Goal: Task Accomplishment & Management: Complete application form

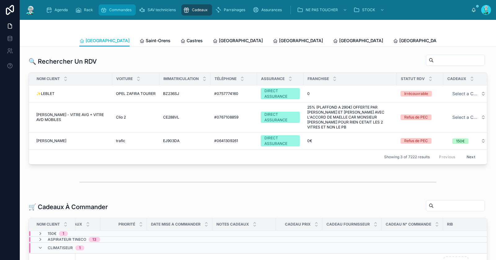
click at [104, 14] on div "Commandes" at bounding box center [116, 10] width 33 height 10
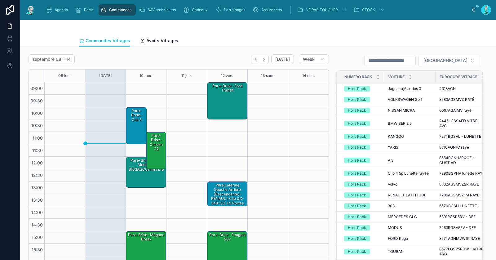
click at [142, 170] on div "Pare-Brise · Tesla model y - 8103AGCCHIMVZ1S" at bounding box center [146, 165] width 38 height 15
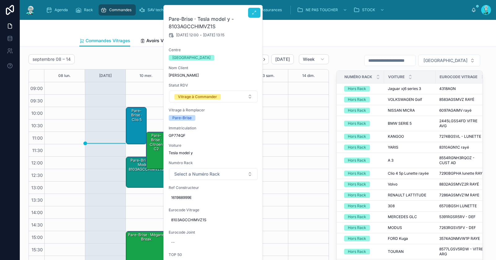
click at [254, 12] on icon at bounding box center [254, 12] width 5 height 5
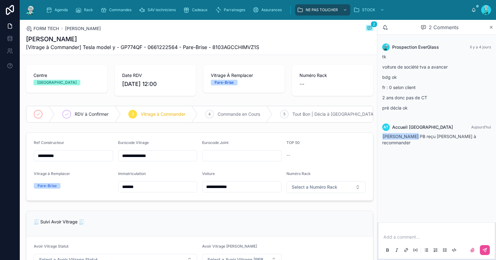
click at [396, 238] on p at bounding box center [438, 237] width 109 height 6
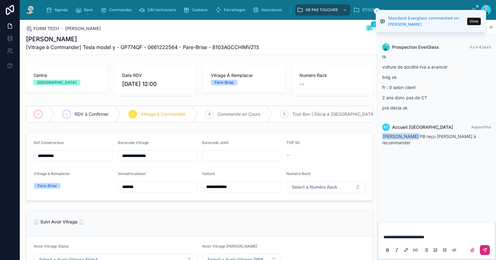
click at [486, 251] on icon at bounding box center [485, 249] width 5 height 5
click at [240, 110] on div "4 Commande en Cours" at bounding box center [235, 114] width 75 height 16
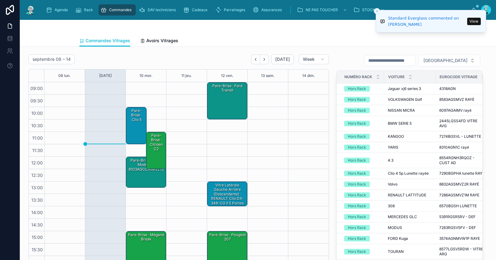
scroll to position [35, 0]
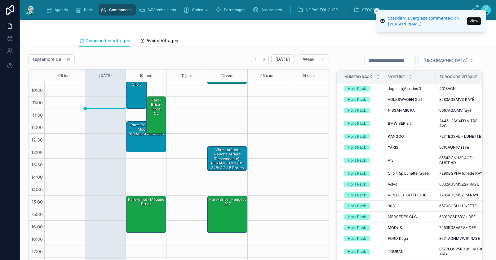
click at [379, 11] on button "Close toast" at bounding box center [377, 11] width 6 height 6
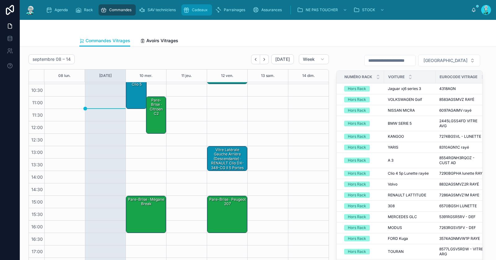
click at [206, 13] on div "Cadeaux" at bounding box center [196, 10] width 27 height 10
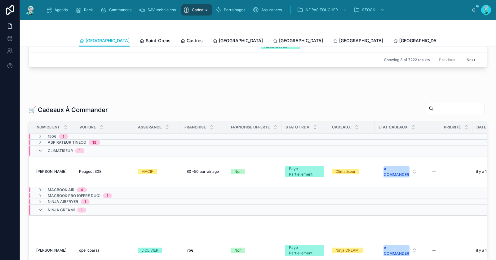
scroll to position [132, 0]
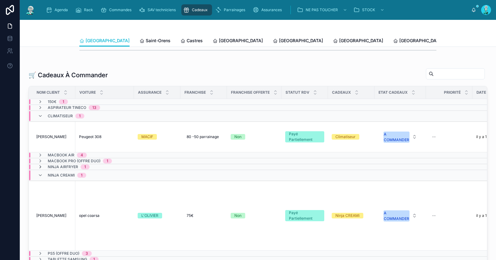
click at [39, 164] on icon at bounding box center [40, 166] width 5 height 5
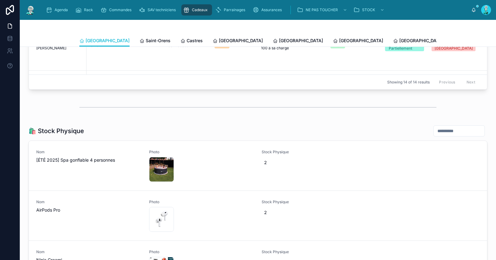
scroll to position [945, 0]
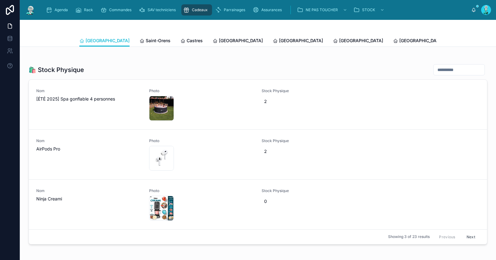
click at [466, 232] on button "Next" at bounding box center [470, 237] width 17 height 10
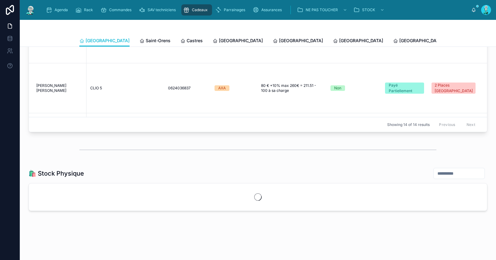
scroll to position [945, 0]
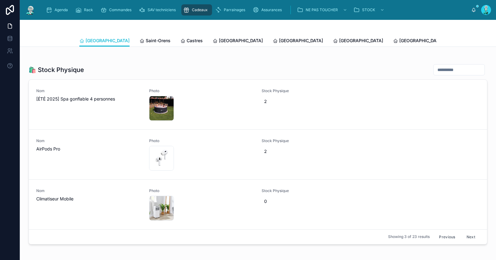
click at [467, 236] on button "Next" at bounding box center [470, 237] width 17 height 10
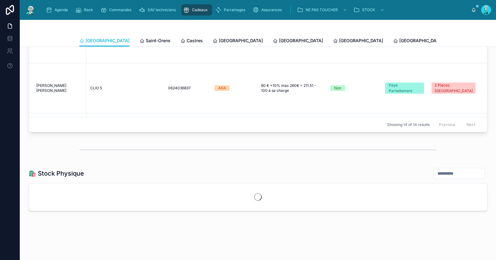
scroll to position [945, 0]
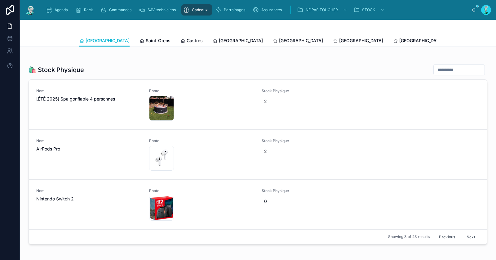
click at [429, 235] on div "Showing 3 of 23 results Previous Next" at bounding box center [258, 236] width 458 height 15
click at [436, 232] on button "Previous" at bounding box center [447, 237] width 25 height 10
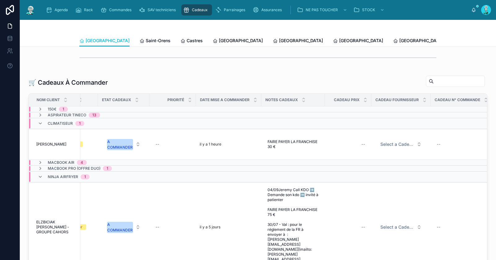
scroll to position [129, 0]
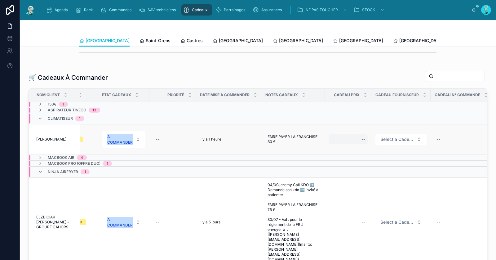
click at [359, 138] on div "--" at bounding box center [348, 139] width 39 height 10
type input "*******"
click button "submit" at bounding box center [437, 145] width 7 height 7
click at [390, 139] on span "Select a Cadeau Fournisseur" at bounding box center [398, 139] width 34 height 6
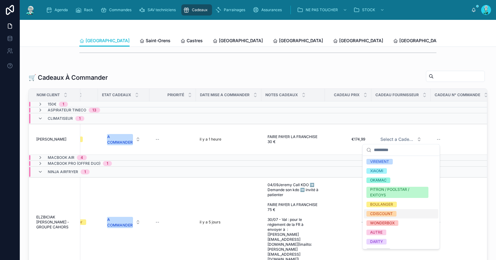
click at [390, 216] on div "CDISCOUNT" at bounding box center [401, 213] width 74 height 9
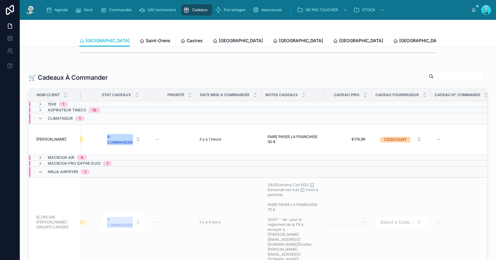
click at [357, 217] on div "--" at bounding box center [348, 222] width 39 height 10
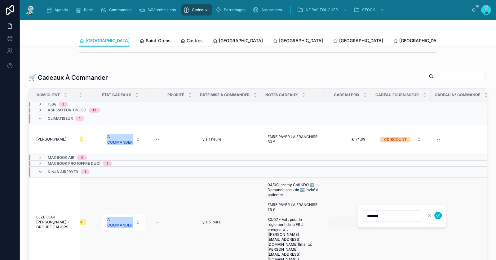
type input "*******"
click button "submit" at bounding box center [437, 215] width 7 height 7
click at [400, 216] on button "Select a Cadeau Fournisseur" at bounding box center [401, 221] width 51 height 11
click at [401, 219] on span "Select a Cadeau Fournisseur" at bounding box center [398, 222] width 34 height 6
type input "*"
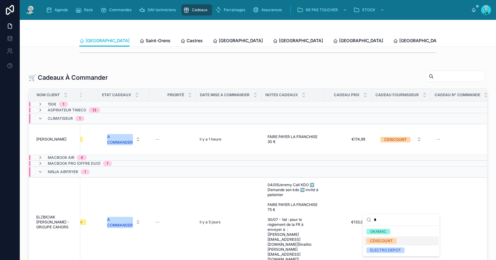
click at [399, 241] on div "CDISCOUNT" at bounding box center [401, 240] width 74 height 9
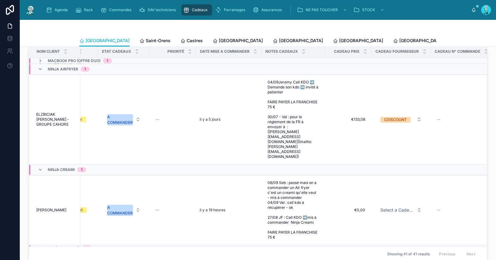
scroll to position [203, 0]
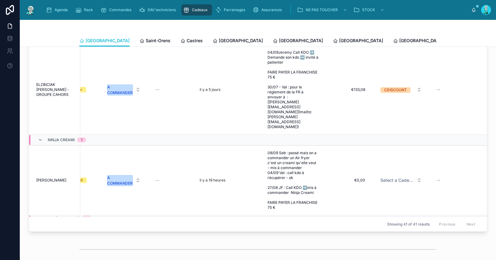
click at [37, 221] on div "Tablette Samsung 1" at bounding box center [68, 223] width 76 height 5
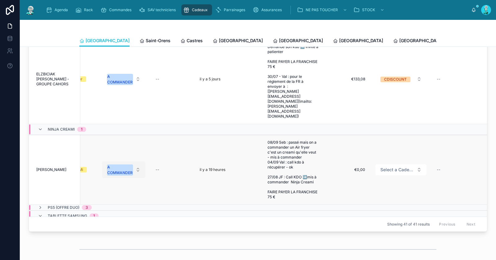
scroll to position [99, 282]
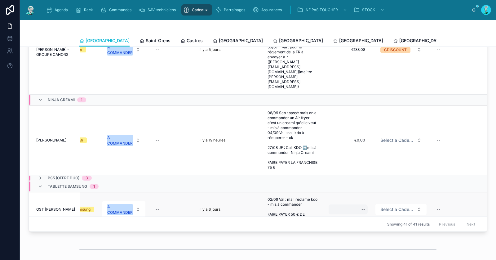
click at [360, 204] on div "--" at bounding box center [348, 209] width 39 height 10
type input "*******"
click button "submit" at bounding box center [437, 189] width 7 height 7
click at [407, 206] on span "Select a Cadeau Fournisseur" at bounding box center [398, 209] width 34 height 6
type input "*"
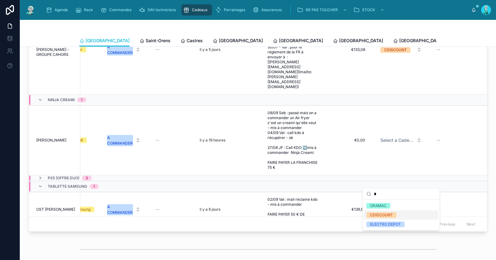
click at [376, 217] on div "CDISCOUNT" at bounding box center [381, 215] width 23 height 6
click at [40, 233] on icon at bounding box center [40, 235] width 5 height 5
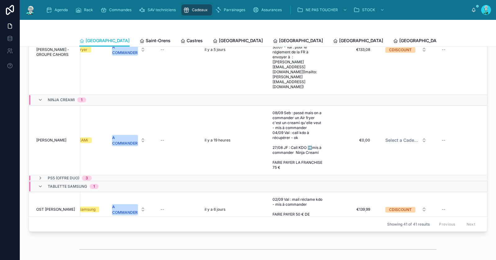
scroll to position [135, 282]
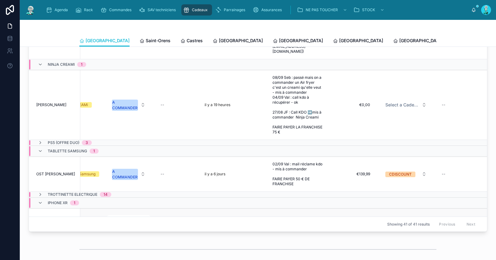
click at [363, 219] on div "--" at bounding box center [353, 224] width 39 height 10
type input "*******"
click at [445, 205] on icon "submit" at bounding box center [443, 203] width 5 height 5
click at [406, 221] on span "Select a Cadeau Fournisseur" at bounding box center [402, 224] width 34 height 6
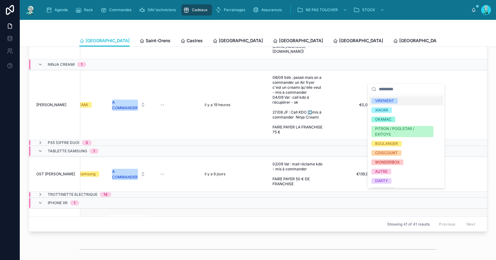
type input "*"
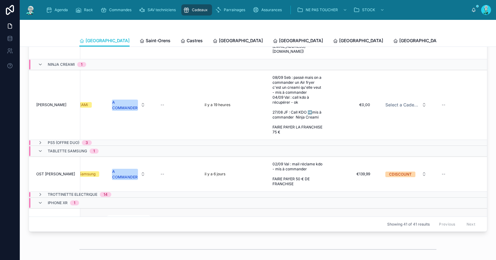
click at [395, 218] on button "Select a Cadeau Fournisseur" at bounding box center [406, 223] width 51 height 11
type input "*"
click at [390, 228] on div "CDISCOUNT" at bounding box center [386, 229] width 23 height 6
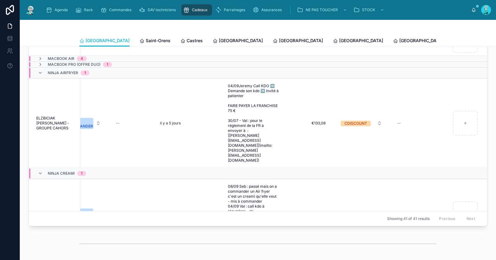
scroll to position [20, 348]
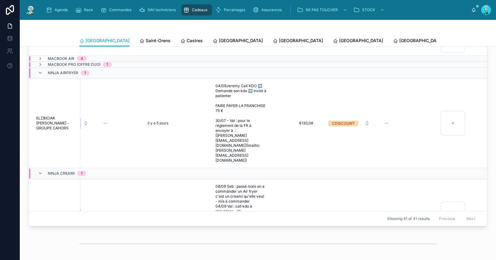
drag, startPoint x: 396, startPoint y: 220, endPoint x: 453, endPoint y: 212, distance: 57.6
click at [452, 214] on div "Previous Next" at bounding box center [457, 219] width 45 height 10
click at [401, 118] on div "--" at bounding box center [409, 123] width 54 height 10
type input "**********"
click at [454, 117] on button "submit" at bounding box center [450, 116] width 7 height 7
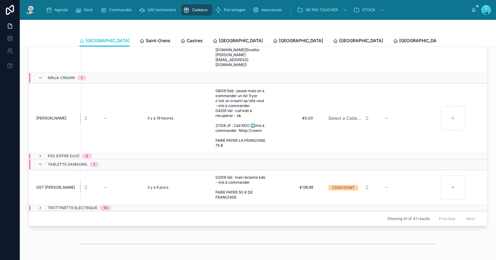
scroll to position [135, 348]
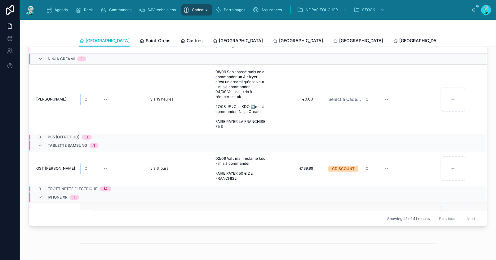
click at [393, 213] on div "--" at bounding box center [409, 218] width 54 height 10
type input "**********"
click at [401, 213] on div "--" at bounding box center [409, 218] width 54 height 10
click at [453, 198] on button "submit" at bounding box center [450, 197] width 7 height 7
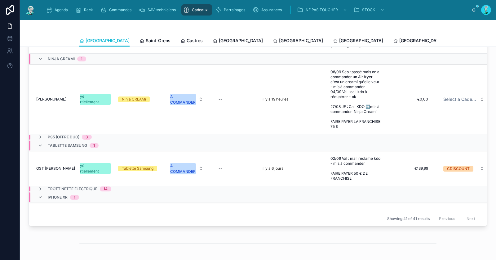
scroll to position [135, 221]
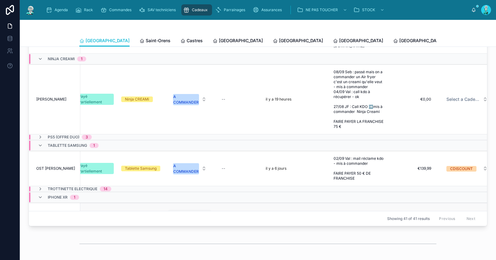
click at [189, 213] on div "A COMMANDER" at bounding box center [185, 218] width 25 height 11
click at [187, 235] on span "EN COMMANDE" at bounding box center [173, 236] width 36 height 6
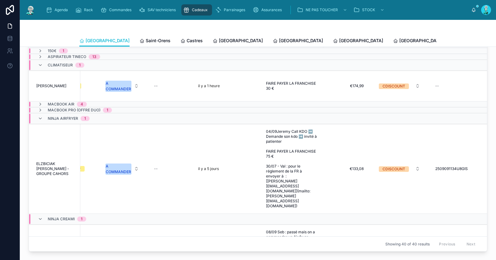
scroll to position [0, 343]
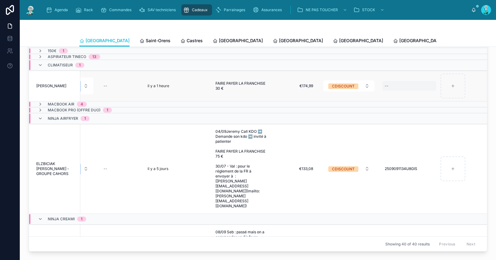
click at [403, 82] on div "--" at bounding box center [409, 86] width 54 height 10
type input "**********"
click at [451, 91] on icon "submit" at bounding box center [450, 92] width 5 height 5
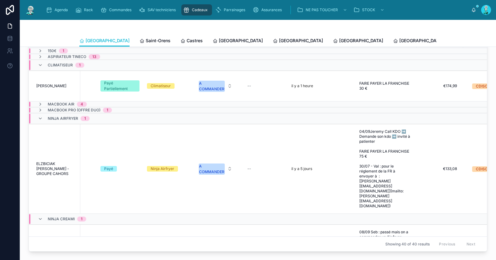
scroll to position [0, 185]
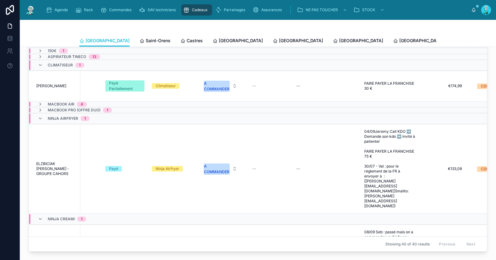
click at [215, 81] on div "A COMMANDER" at bounding box center [216, 86] width 25 height 11
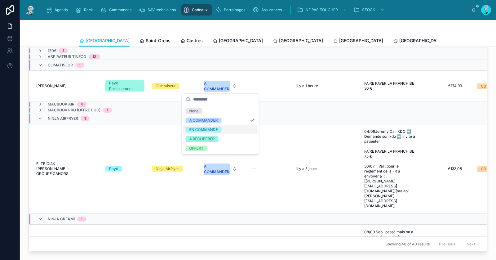
click at [216, 131] on div "EN COMMANDE" at bounding box center [203, 130] width 29 height 6
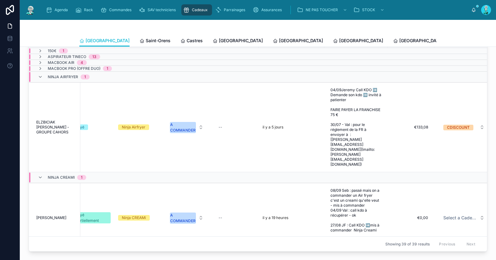
scroll to position [0, 146]
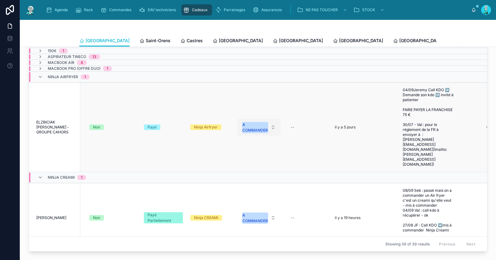
drag, startPoint x: 247, startPoint y: 117, endPoint x: 250, endPoint y: 114, distance: 4.2
click at [247, 122] on div "A COMMANDER" at bounding box center [255, 127] width 25 height 11
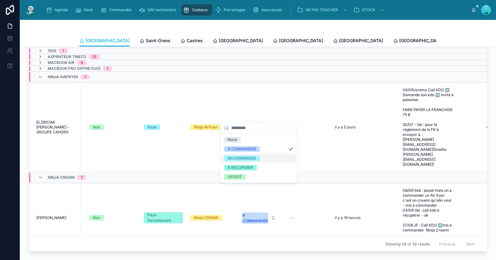
click at [251, 159] on div "EN COMMANDE" at bounding box center [242, 158] width 29 height 6
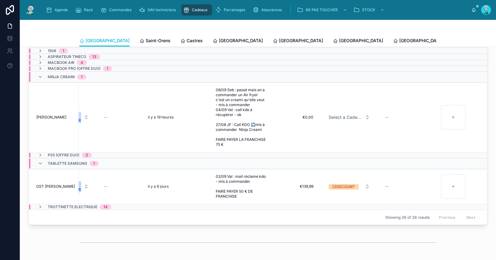
scroll to position [0, 333]
click at [303, 116] on span "€0,00" at bounding box center [296, 117] width 34 height 5
type input "*****"
type input "*******"
click button "submit" at bounding box center [350, 123] width 7 height 7
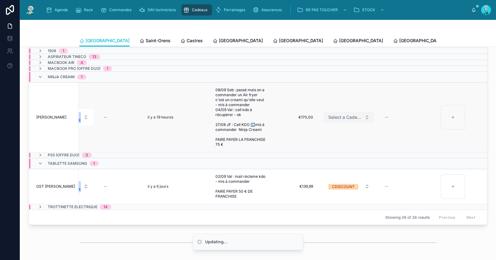
click at [336, 114] on span "Select a Cadeau Fournisseur" at bounding box center [345, 117] width 34 height 6
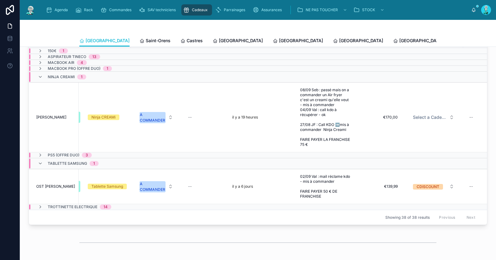
scroll to position [0, 239]
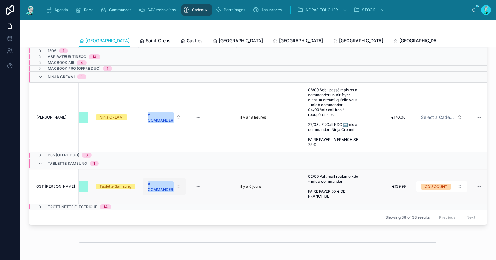
click at [165, 182] on div "A COMMANDER" at bounding box center [160, 186] width 25 height 11
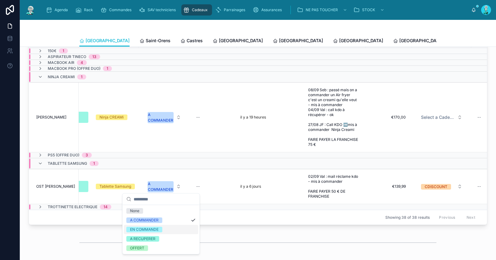
click at [164, 229] on div "EN COMMANDE" at bounding box center [161, 229] width 74 height 9
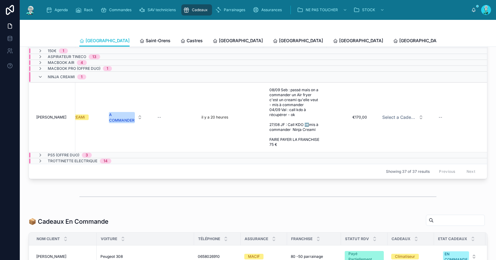
scroll to position [0, 289]
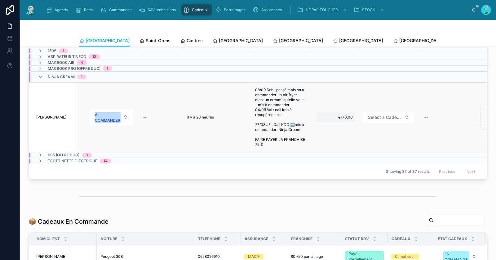
click at [344, 115] on span "€170,00" at bounding box center [336, 117] width 34 height 5
click at [335, 127] on input "*******" at bounding box center [349, 124] width 58 height 9
type input "*******"
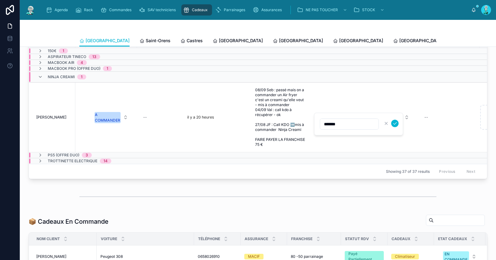
click button "submit" at bounding box center [394, 123] width 7 height 7
click at [384, 115] on span "Select a Cadeau Fournisseur" at bounding box center [385, 117] width 34 height 6
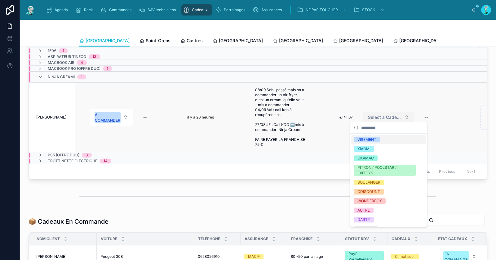
type input "*"
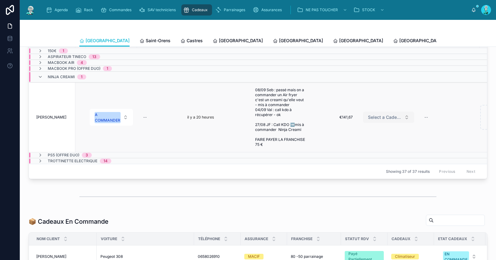
click at [384, 112] on button "Select a Cadeau Fournisseur" at bounding box center [388, 117] width 51 height 11
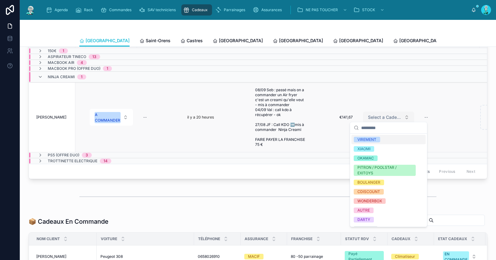
click at [384, 112] on button "Select a Cadeau Fournisseur" at bounding box center [388, 117] width 51 height 11
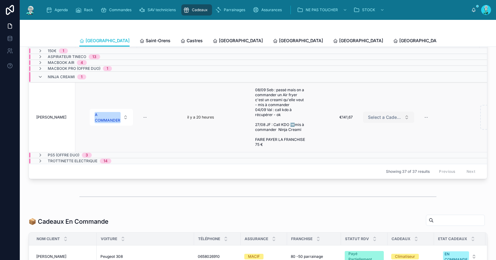
click at [383, 114] on span "Select a Cadeau Fournisseur" at bounding box center [385, 117] width 34 height 6
type input "**"
click at [367, 148] on div "AMAZON" at bounding box center [366, 149] width 16 height 6
click at [349, 116] on span "€141,67" at bounding box center [336, 117] width 34 height 5
click at [349, 116] on div "*******" at bounding box center [358, 124] width 89 height 23
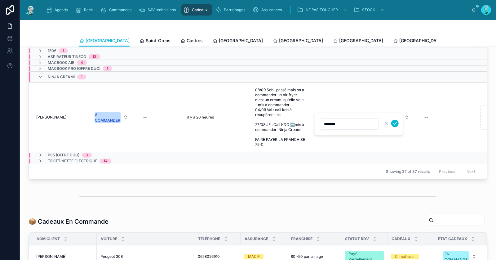
click at [335, 121] on input "*******" at bounding box center [349, 124] width 58 height 9
click at [336, 122] on input "*******" at bounding box center [349, 124] width 58 height 9
type input "*********"
click button "submit" at bounding box center [394, 123] width 7 height 7
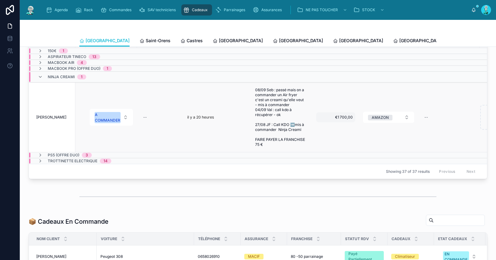
click at [346, 117] on span "€1 700,00" at bounding box center [336, 117] width 34 height 5
click at [336, 124] on input "*********" at bounding box center [349, 124] width 58 height 9
type input "*******"
click button "submit" at bounding box center [394, 123] width 7 height 7
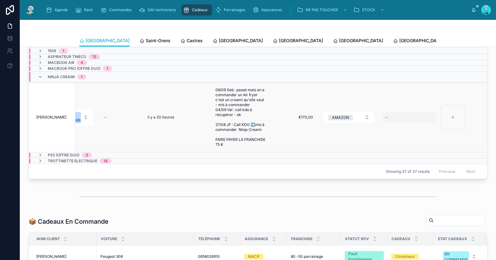
click at [398, 112] on div "--" at bounding box center [409, 117] width 54 height 10
type input "**********"
click at [456, 122] on icon "submit" at bounding box center [456, 123] width 5 height 5
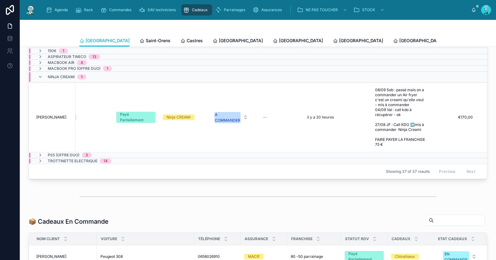
scroll to position [0, 166]
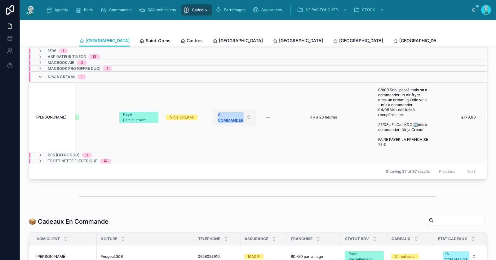
click at [232, 116] on div "A COMMANDER" at bounding box center [230, 117] width 25 height 11
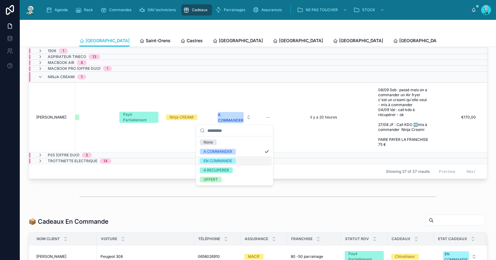
click at [231, 158] on div "EN COMMANDE" at bounding box center [218, 161] width 29 height 6
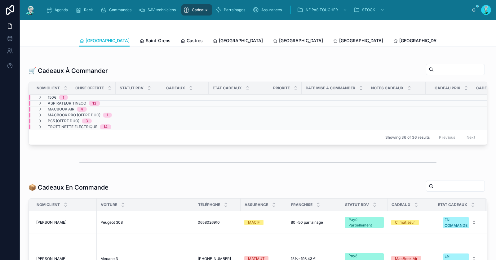
scroll to position [106, 0]
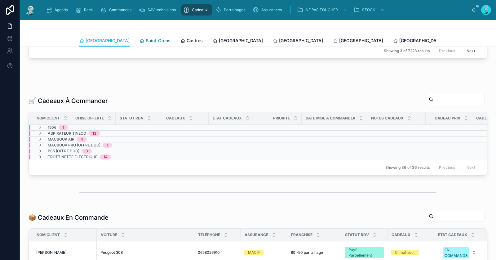
click at [146, 41] on span "Saint-Orens" at bounding box center [158, 41] width 25 height 6
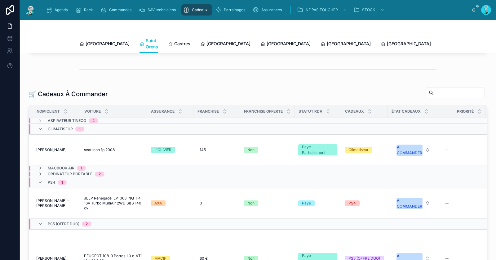
click at [38, 181] on icon at bounding box center [40, 182] width 5 height 5
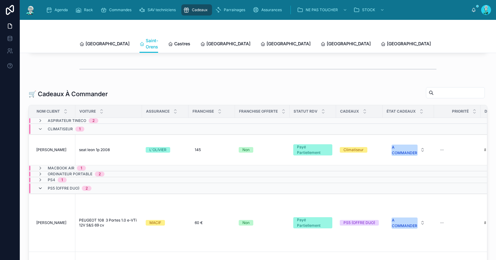
click at [39, 187] on icon at bounding box center [40, 188] width 5 height 5
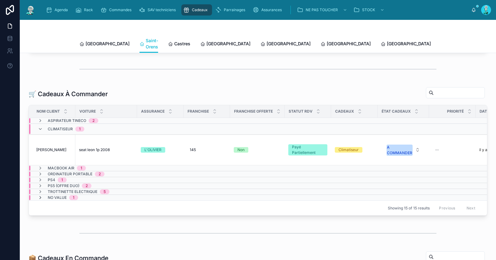
click at [40, 195] on icon at bounding box center [40, 197] width 5 height 5
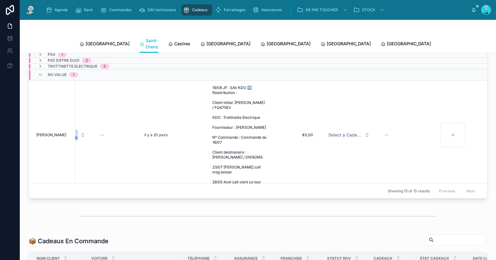
scroll to position [0, 350]
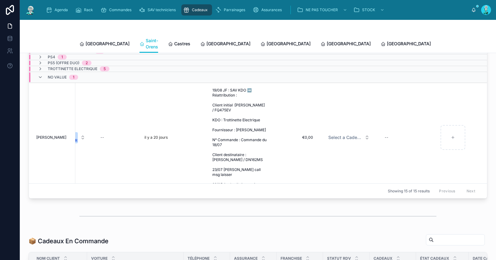
click at [42, 72] on div "No value 1" at bounding box center [58, 77] width 40 height 10
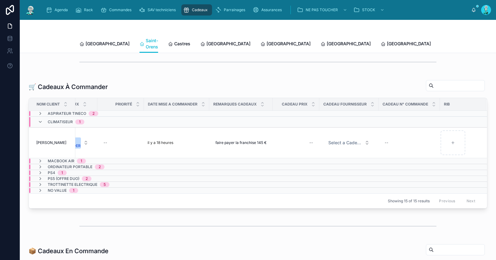
scroll to position [115, 0]
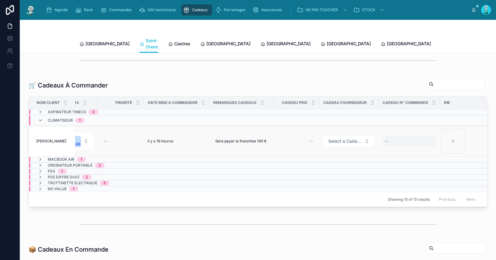
click at [389, 138] on div "--" at bounding box center [409, 141] width 54 height 10
click at [303, 137] on div "--" at bounding box center [296, 141] width 39 height 10
type input "*******"
click button "submit" at bounding box center [381, 146] width 7 height 7
click at [332, 140] on span "Select a Cadeau Fournisseur" at bounding box center [345, 141] width 34 height 6
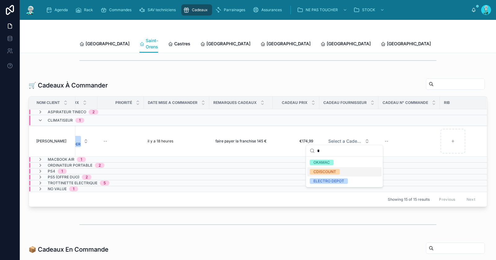
type input "*"
click at [328, 173] on div "CDISCOUNT" at bounding box center [325, 172] width 23 height 6
click at [41, 163] on icon at bounding box center [40, 165] width 5 height 5
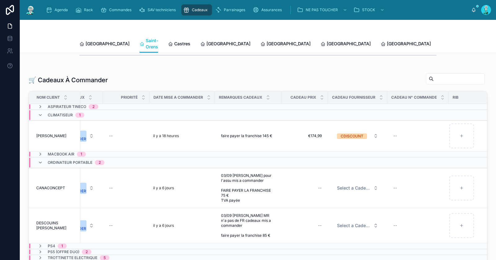
scroll to position [129, 0]
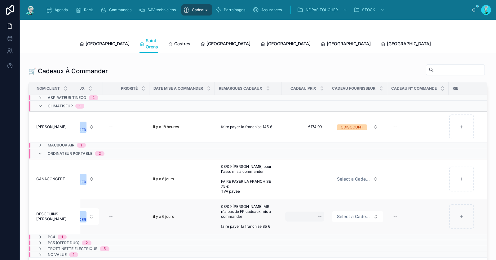
click at [311, 212] on div "--" at bounding box center [304, 217] width 39 height 10
type input "*******"
click button "submit" at bounding box center [391, 218] width 7 height 7
click at [350, 213] on span "Select a Cadeau Fournisseur" at bounding box center [354, 216] width 34 height 6
type input "*"
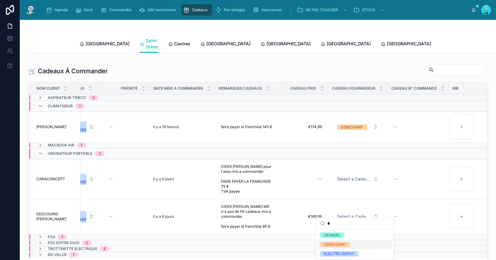
click at [346, 244] on div "CDISCOUNT" at bounding box center [335, 245] width 23 height 6
click at [312, 176] on div "--" at bounding box center [304, 179] width 39 height 10
type input "*******"
click button "submit" at bounding box center [391, 183] width 7 height 7
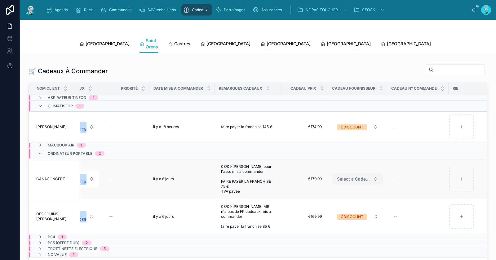
click at [343, 176] on span "Select a Cadeau Fournisseur" at bounding box center [354, 179] width 34 height 6
type input "*"
click at [329, 207] on div "CDISCOUNT" at bounding box center [335, 209] width 23 height 6
click at [40, 234] on icon at bounding box center [40, 236] width 5 height 5
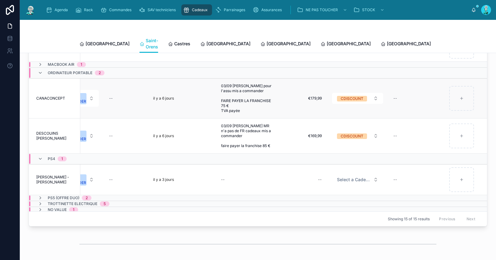
scroll to position [253, 0]
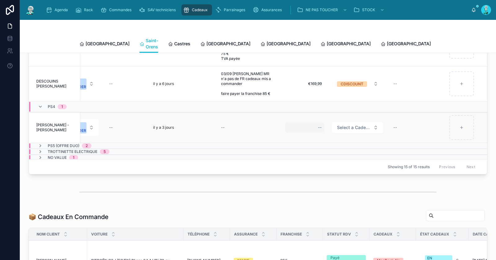
click at [313, 123] on div "--" at bounding box center [304, 128] width 39 height 10
type input "*******"
click button "submit" at bounding box center [394, 127] width 7 height 7
click at [360, 124] on span "Select a Cadeau Fournisseur" at bounding box center [354, 127] width 34 height 6
type input "*"
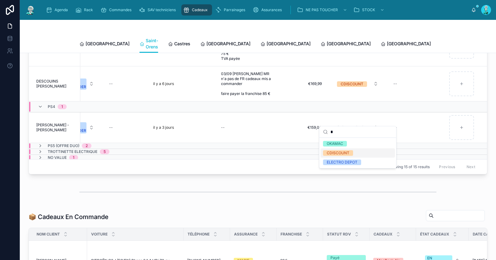
click at [355, 152] on div "CDISCOUNT" at bounding box center [358, 152] width 74 height 9
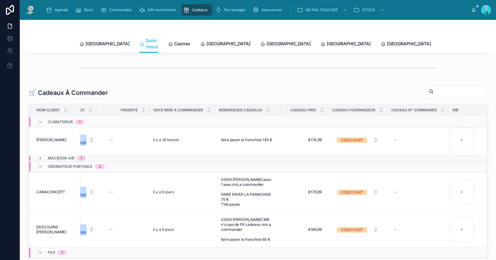
scroll to position [135, 0]
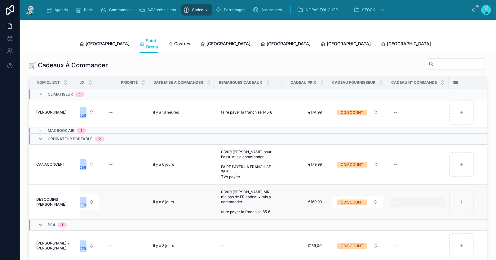
click at [401, 197] on div "--" at bounding box center [418, 202] width 54 height 10
type input "**********"
click at [467, 203] on icon "submit" at bounding box center [469, 204] width 5 height 5
click at [406, 160] on div "--" at bounding box center [418, 164] width 54 height 10
type input "**********"
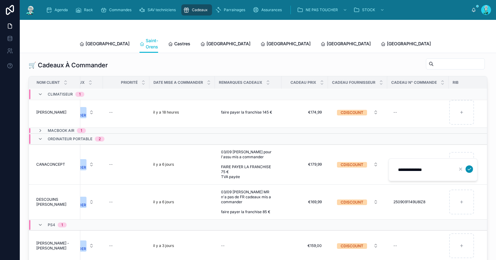
click at [468, 168] on icon "submit" at bounding box center [469, 169] width 5 height 5
click at [86, 160] on div "A COMMANDER" at bounding box center [73, 164] width 25 height 11
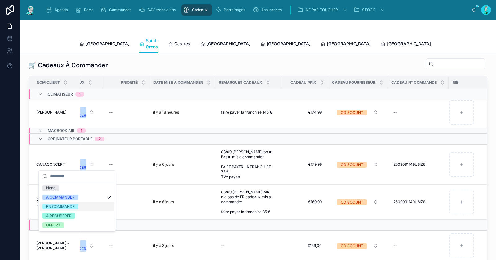
click at [81, 203] on div "EN COMMANDE" at bounding box center [77, 206] width 74 height 9
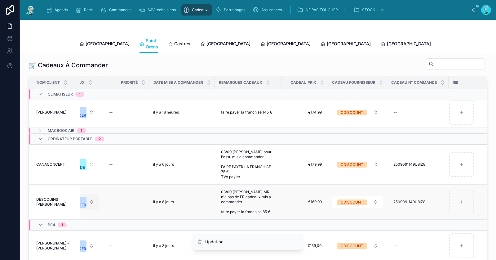
click at [85, 197] on div "A COMMANDER" at bounding box center [73, 202] width 25 height 11
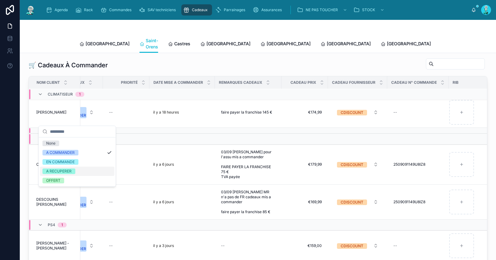
scroll to position [0, 336]
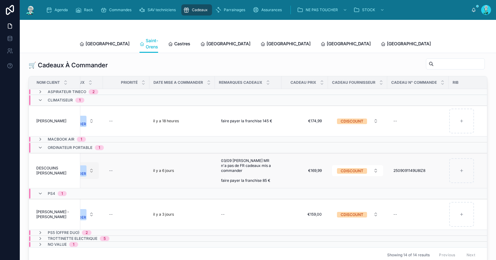
click at [88, 163] on button "A COMMANDER" at bounding box center [77, 170] width 43 height 17
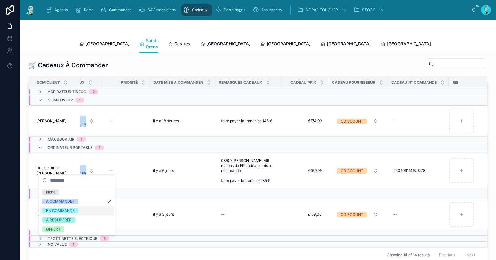
click at [74, 208] on div "EN COMMANDE" at bounding box center [60, 211] width 29 height 6
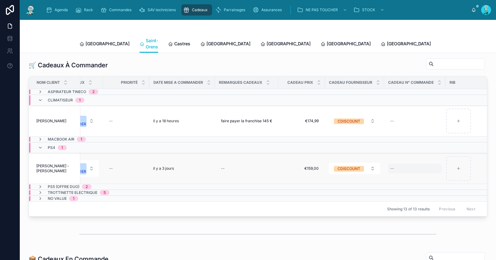
click at [404, 165] on div "--" at bounding box center [415, 168] width 54 height 10
type input "**********"
click at [465, 171] on icon "submit" at bounding box center [466, 173] width 5 height 5
click at [86, 165] on span "A COMMANDER" at bounding box center [73, 168] width 26 height 11
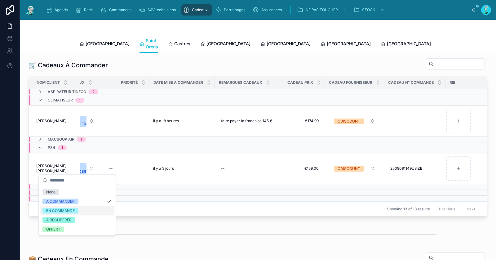
click at [77, 212] on span "EN COMMANDE" at bounding box center [60, 211] width 36 height 6
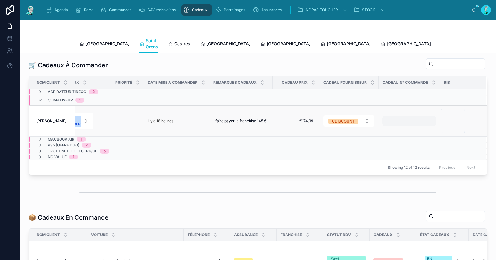
click at [406, 119] on div "--" at bounding box center [409, 121] width 54 height 10
type input "**********"
click at [454, 125] on icon "submit" at bounding box center [456, 126] width 5 height 5
click at [82, 120] on button "A COMMANDER" at bounding box center [71, 121] width 43 height 17
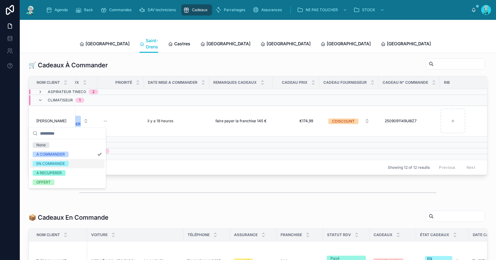
click at [75, 162] on div "EN COMMANDE" at bounding box center [67, 163] width 74 height 9
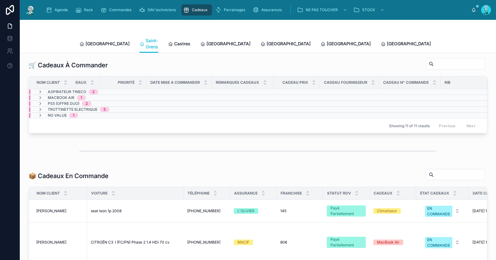
scroll to position [0, 329]
click at [174, 41] on span "Castres" at bounding box center [182, 44] width 16 height 6
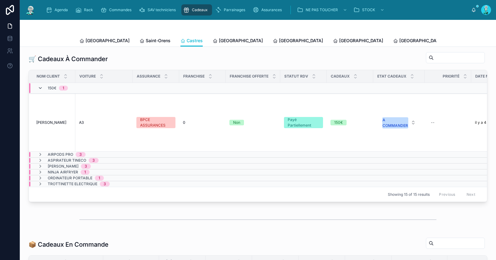
click at [38, 89] on icon at bounding box center [40, 88] width 5 height 5
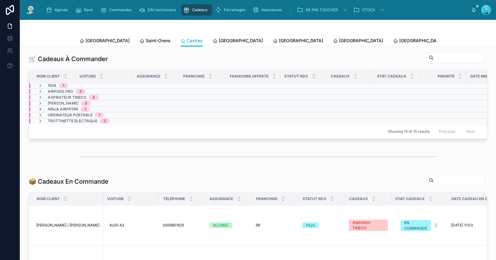
click at [40, 111] on icon at bounding box center [40, 109] width 5 height 5
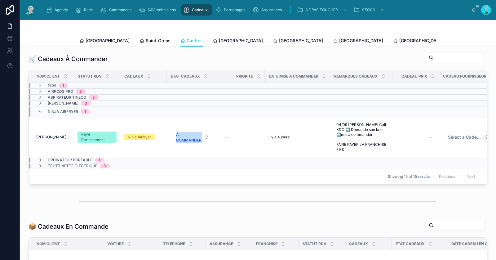
scroll to position [0, 219]
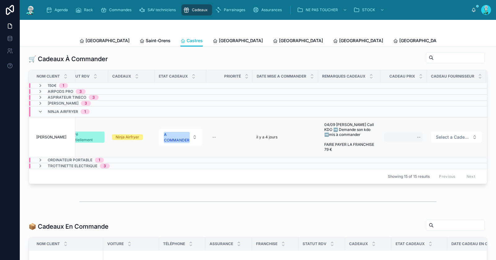
click at [410, 140] on div "--" at bounding box center [403, 137] width 39 height 10
type input "*******"
click button "submit" at bounding box center [414, 148] width 7 height 7
click at [39, 163] on icon at bounding box center [40, 160] width 5 height 5
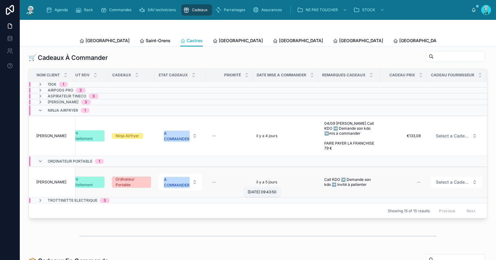
scroll to position [136, 0]
click at [411, 181] on div "--" at bounding box center [403, 182] width 39 height 10
type input "*******"
click button "submit" at bounding box center [414, 192] width 7 height 7
click at [444, 138] on span "Select a Cadeau Fournisseur" at bounding box center [453, 135] width 34 height 6
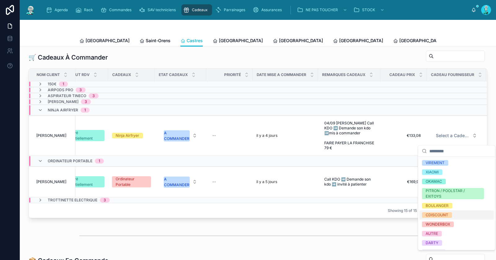
click at [437, 217] on div "CDISCOUNT" at bounding box center [437, 215] width 23 height 6
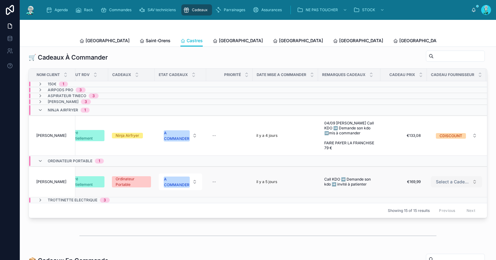
click at [457, 185] on span "Select a Cadeau Fournisseur" at bounding box center [453, 182] width 34 height 6
click at [458, 182] on span "Select a Cadeau Fournisseur" at bounding box center [453, 182] width 34 height 6
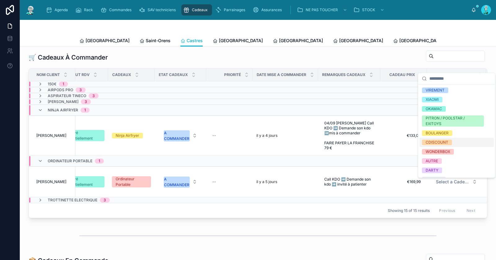
click at [455, 141] on div "CDISCOUNT" at bounding box center [457, 142] width 74 height 9
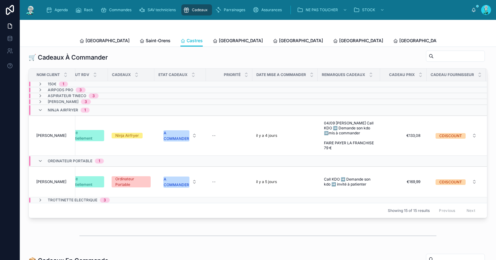
scroll to position [0, 331]
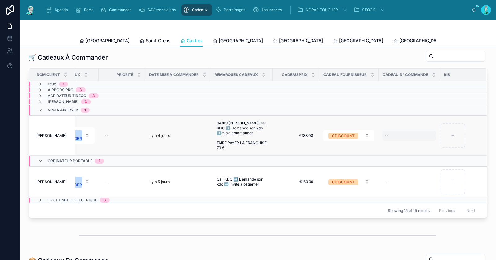
click at [399, 137] on div "--" at bounding box center [409, 136] width 54 height 10
type input "**********"
click at [456, 145] on icon "submit" at bounding box center [456, 146] width 5 height 5
click at [399, 187] on div "--" at bounding box center [409, 182] width 54 height 10
type input "**********"
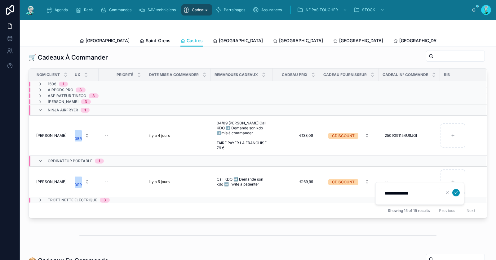
click at [455, 192] on icon "submit" at bounding box center [456, 192] width 5 height 5
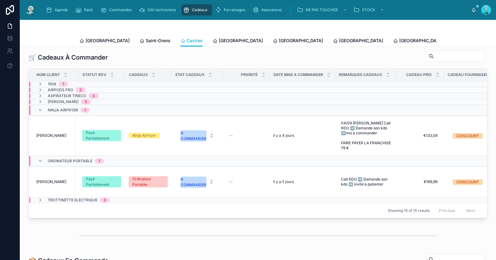
scroll to position [0, 127]
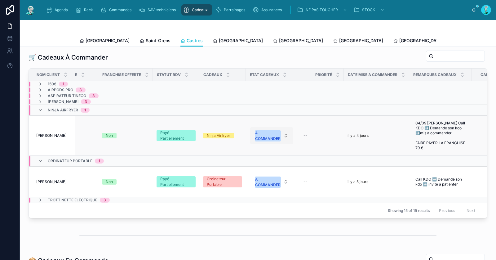
click at [265, 141] on div "A COMMANDER" at bounding box center [267, 135] width 25 height 11
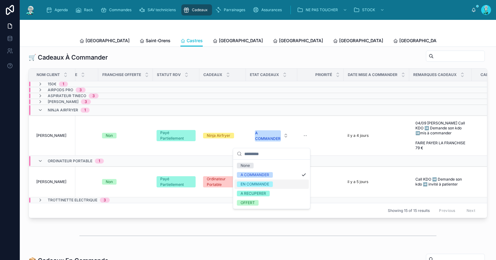
click at [261, 185] on div "EN COMMANDE" at bounding box center [255, 184] width 29 height 6
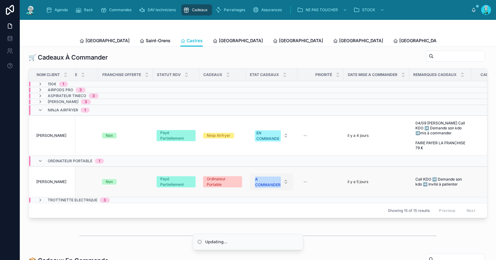
click at [272, 188] on div "A COMMANDER" at bounding box center [267, 181] width 25 height 11
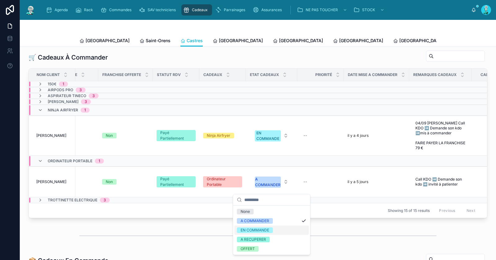
click at [263, 226] on div "EN COMMANDE" at bounding box center [271, 229] width 74 height 9
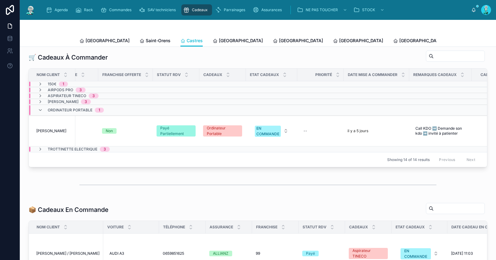
click at [237, 195] on div at bounding box center [258, 185] width 466 height 20
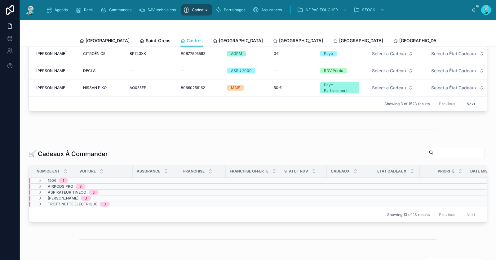
scroll to position [42, 0]
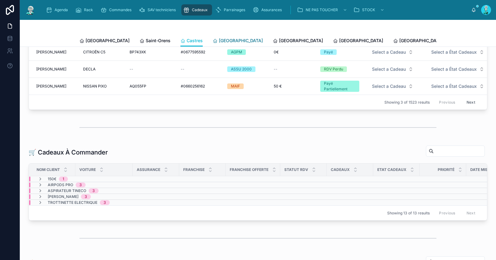
click at [219, 40] on span "[GEOGRAPHIC_DATA]" at bounding box center [241, 41] width 44 height 6
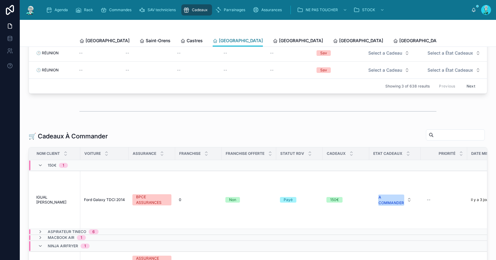
scroll to position [98, 0]
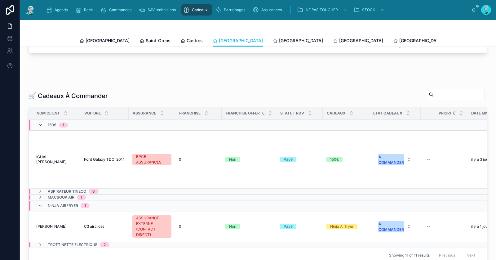
click at [39, 127] on icon at bounding box center [40, 125] width 5 height 5
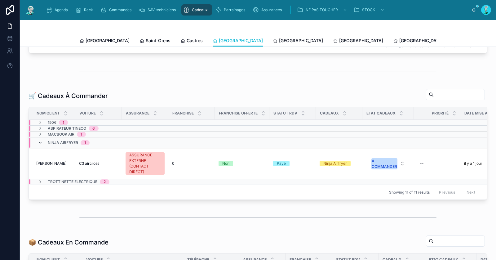
click at [42, 145] on icon at bounding box center [40, 142] width 5 height 5
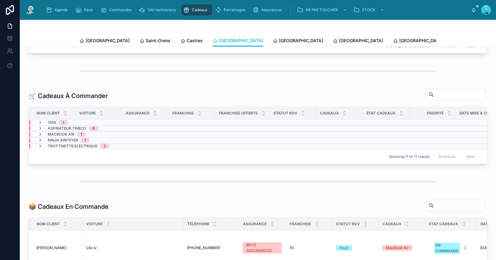
click at [37, 143] on div "Ninja Airfryer 1" at bounding box center [63, 140] width 67 height 5
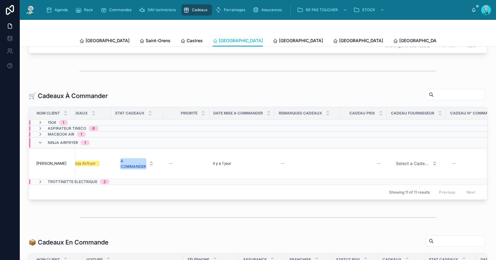
scroll to position [0, 323]
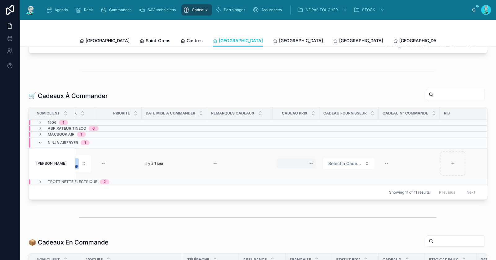
click at [295, 166] on div "--" at bounding box center [296, 163] width 39 height 10
type input "*******"
click button "submit" at bounding box center [381, 174] width 7 height 7
click at [339, 165] on span "Select a Cadeau Fournisseur" at bounding box center [345, 163] width 34 height 6
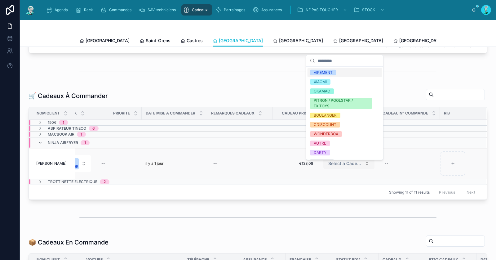
type input "*"
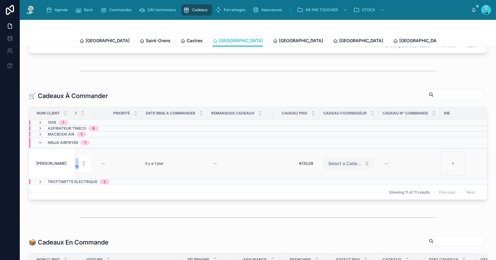
click at [337, 165] on span "Select a Cadeau Fournisseur" at bounding box center [345, 163] width 34 height 6
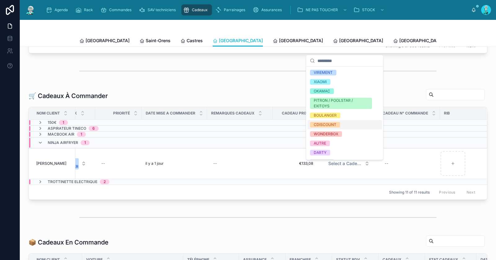
click at [342, 123] on div "CDISCOUNT" at bounding box center [345, 124] width 74 height 9
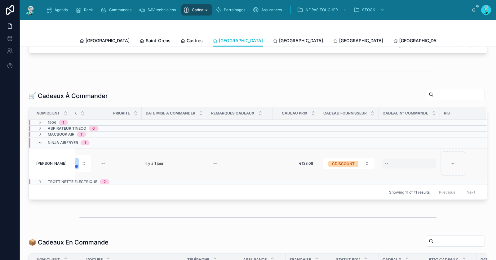
click at [400, 168] on div "--" at bounding box center [409, 163] width 54 height 10
type input "**********"
click at [457, 176] on icon "submit" at bounding box center [456, 174] width 5 height 5
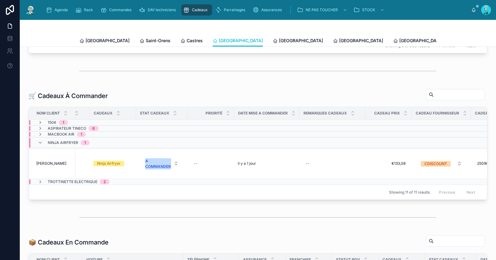
scroll to position [0, 210]
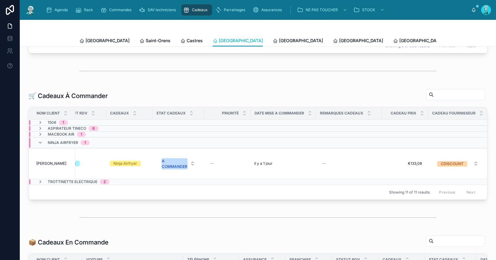
drag, startPoint x: 229, startPoint y: 202, endPoint x: 173, endPoint y: 199, distance: 56.2
click at [172, 199] on div "Nom Client Voiture Assurance Franchise Franchise Offerte Statut RDV Cadeaux Eta…" at bounding box center [258, 153] width 458 height 92
click at [180, 163] on div "A COMMANDER" at bounding box center [174, 163] width 25 height 11
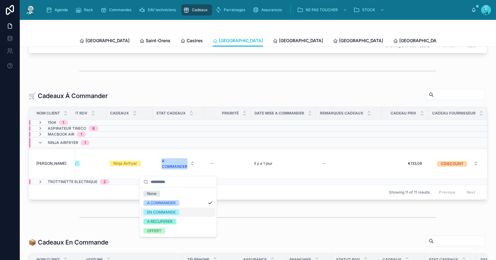
click at [167, 213] on div "EN COMMANDE" at bounding box center [161, 212] width 29 height 6
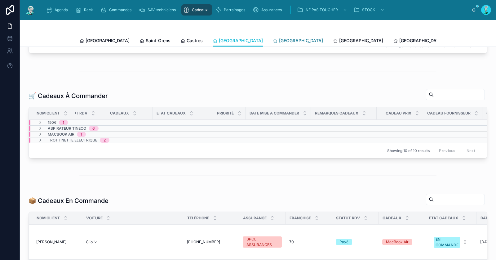
click at [273, 36] on link "[GEOGRAPHIC_DATA]" at bounding box center [298, 41] width 50 height 12
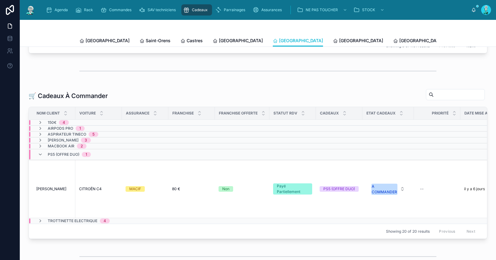
click at [35, 157] on div "PS5 (OFFRE DUO) 1" at bounding box center [64, 154] width 68 height 10
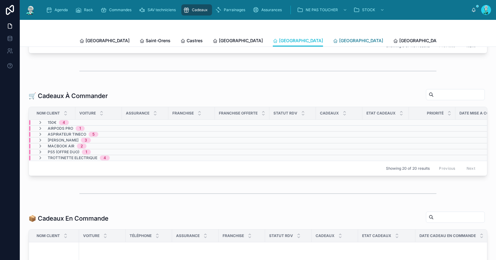
click at [339, 38] on span "[GEOGRAPHIC_DATA]" at bounding box center [361, 41] width 44 height 6
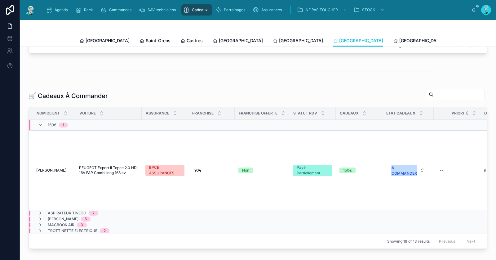
click at [46, 125] on div "150€ 1" at bounding box center [53, 125] width 30 height 10
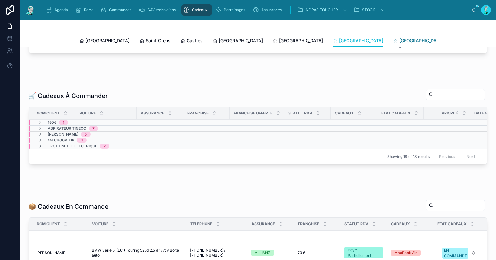
click at [399, 38] on span "[GEOGRAPHIC_DATA]" at bounding box center [421, 41] width 44 height 6
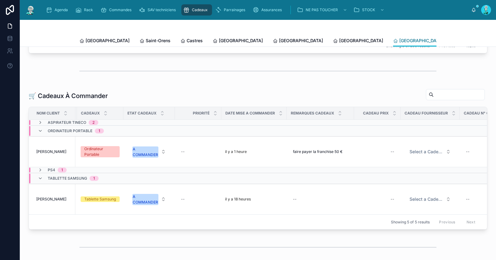
scroll to position [0, 272]
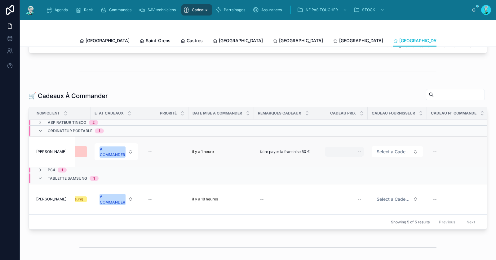
click at [352, 157] on div "--" at bounding box center [344, 152] width 39 height 10
type input "*******"
click button "submit" at bounding box center [433, 162] width 7 height 7
click at [390, 155] on span "Select a Cadeau Fournisseur" at bounding box center [394, 152] width 34 height 6
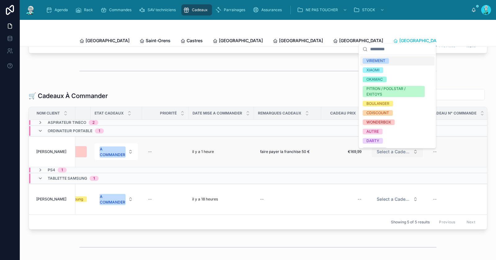
type input "*"
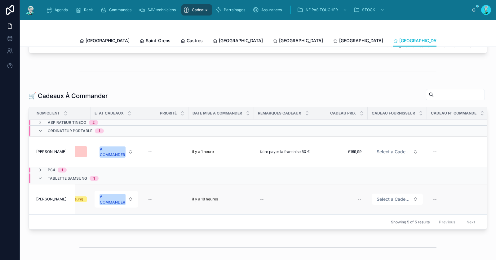
drag, startPoint x: 387, startPoint y: 191, endPoint x: 385, endPoint y: 188, distance: 3.2
click at [387, 187] on td "Select a Cadeau Fournisseur" at bounding box center [397, 199] width 59 height 31
click at [386, 152] on span "Select a Cadeau Fournisseur" at bounding box center [394, 152] width 34 height 6
type input "*"
click at [382, 188] on div "CDISCOUNT" at bounding box center [378, 189] width 23 height 6
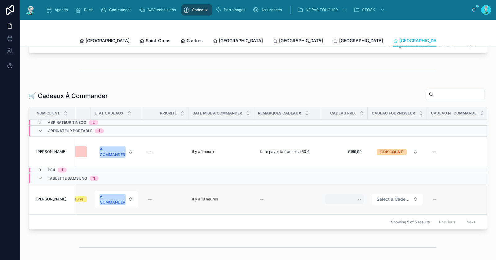
click at [358, 200] on div "--" at bounding box center [344, 199] width 39 height 10
type input "*******"
click button "submit" at bounding box center [433, 210] width 7 height 7
click at [393, 202] on span "Select a Cadeau Fournisseur" at bounding box center [394, 199] width 34 height 6
type input "*"
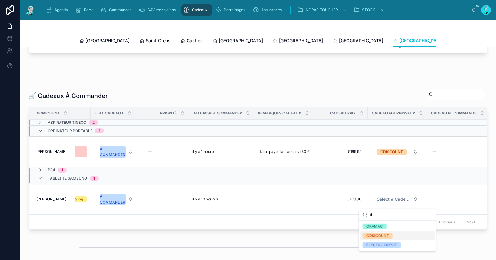
click at [390, 234] on span "CDISCOUNT" at bounding box center [378, 236] width 30 height 6
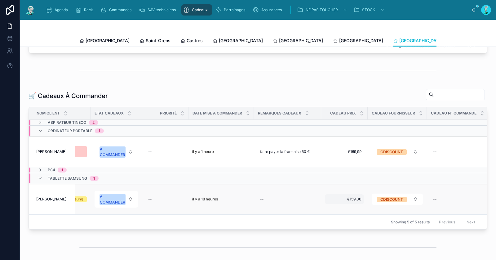
click at [353, 201] on span "€159,00" at bounding box center [344, 199] width 34 height 5
type input "*****"
click button "submit" at bounding box center [403, 210] width 7 height 7
click at [43, 172] on div "PS4 1" at bounding box center [52, 169] width 29 height 5
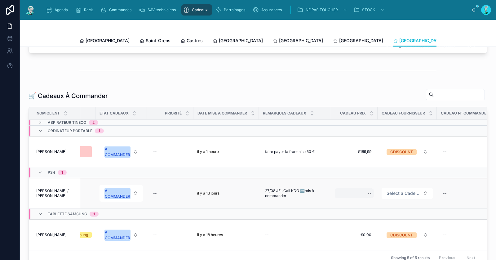
click at [368, 198] on div "--" at bounding box center [354, 193] width 39 height 10
type input "*******"
click at [444, 207] on button "submit" at bounding box center [444, 204] width 7 height 7
click at [408, 196] on span "Select a Cadeau Fournisseur" at bounding box center [404, 193] width 34 height 6
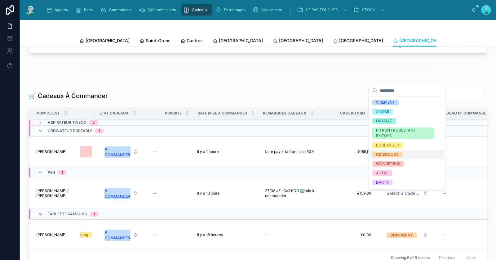
click at [402, 154] on span "CDISCOUNT" at bounding box center [387, 155] width 30 height 6
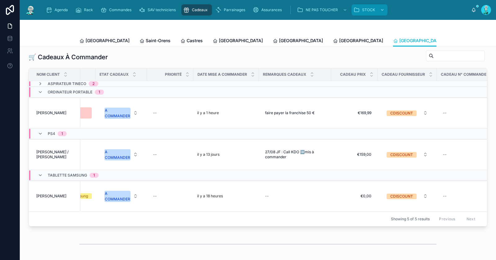
scroll to position [139, 0]
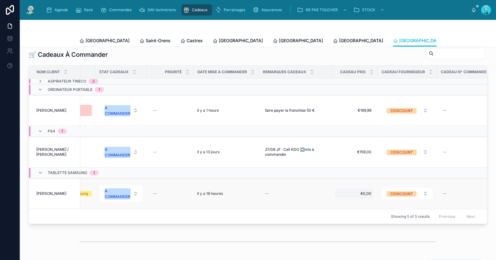
click at [367, 194] on span "€0,00" at bounding box center [354, 193] width 34 height 5
type input "*****"
type input "*******"
click button "submit" at bounding box center [413, 204] width 7 height 7
click at [458, 114] on div "--" at bounding box center [468, 110] width 54 height 10
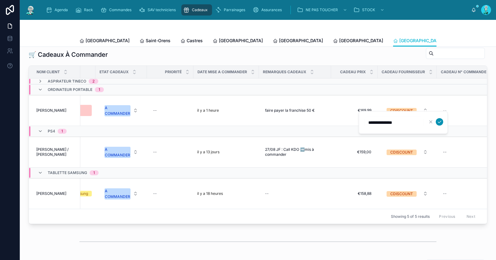
type input "**********"
click at [443, 121] on button "submit" at bounding box center [439, 121] width 7 height 7
click at [124, 110] on div "A COMMANDER" at bounding box center [117, 110] width 25 height 11
click at [118, 116] on div "A COMMANDER" at bounding box center [117, 110] width 25 height 11
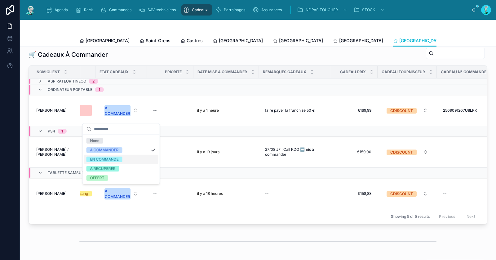
click at [109, 158] on div "EN COMMANDE" at bounding box center [104, 160] width 29 height 6
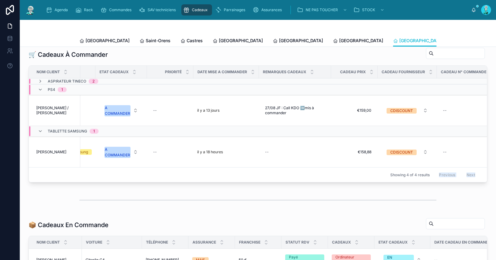
drag, startPoint x: 292, startPoint y: 189, endPoint x: 365, endPoint y: 184, distance: 72.8
click at [364, 182] on div "Nom Client Voiture Assurance Franchise Franchise Offerte Statut RDV Cadeaux Eta…" at bounding box center [258, 123] width 459 height 117
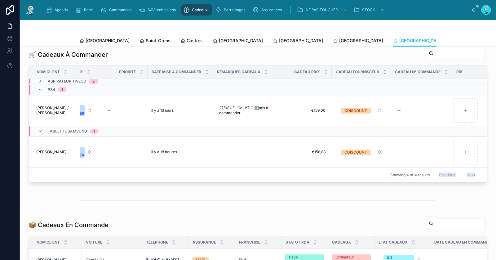
scroll to position [0, 335]
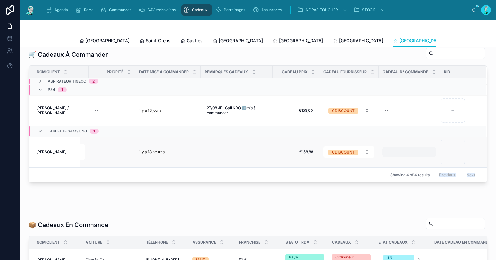
click at [402, 155] on div "--" at bounding box center [409, 152] width 54 height 10
type input "**********"
click at [457, 164] on icon "submit" at bounding box center [456, 163] width 5 height 5
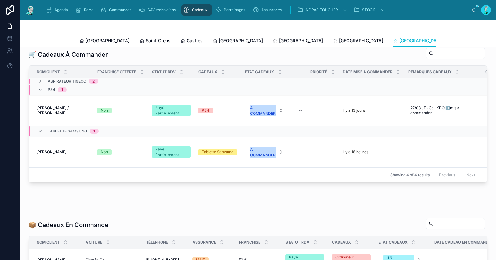
scroll to position [0, 100]
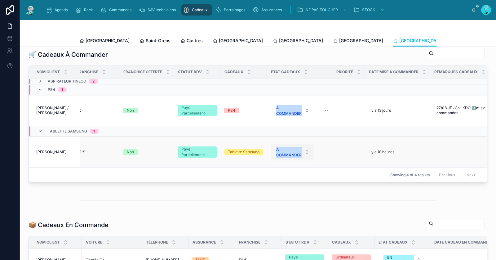
click at [286, 157] on div "A COMMANDER" at bounding box center [288, 152] width 25 height 11
click at [291, 154] on div "A COMMANDER" at bounding box center [288, 152] width 25 height 11
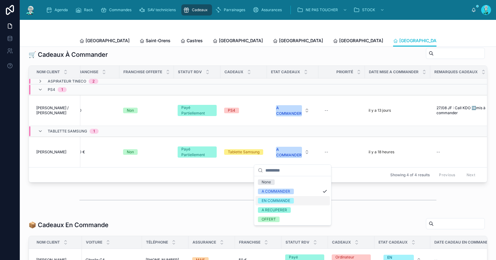
click at [283, 198] on div "EN COMMANDE" at bounding box center [276, 201] width 29 height 6
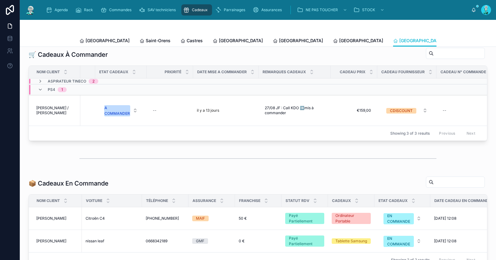
scroll to position [0, 307]
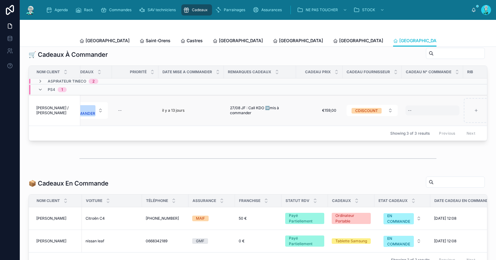
click at [415, 109] on div "--" at bounding box center [433, 110] width 54 height 10
type input "**********"
click at [485, 123] on icon "submit" at bounding box center [483, 121] width 5 height 5
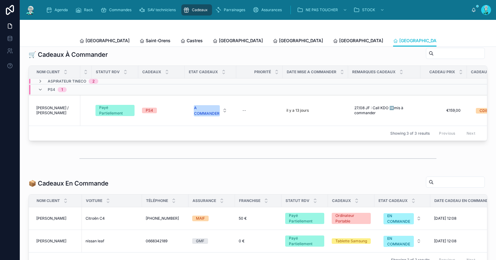
scroll to position [0, 143]
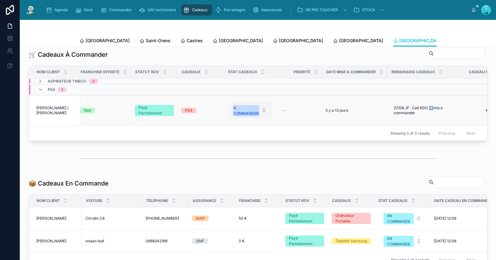
click at [247, 119] on button "A COMMANDER" at bounding box center [249, 110] width 43 height 17
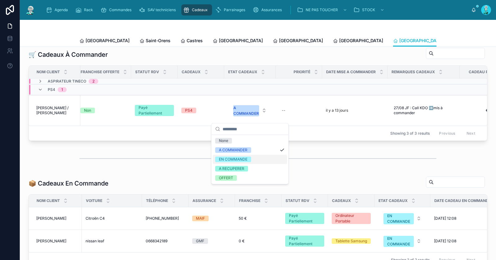
click at [240, 158] on div "EN COMMANDE" at bounding box center [233, 160] width 29 height 6
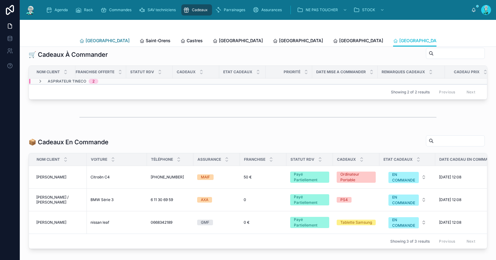
click at [95, 40] on span "[GEOGRAPHIC_DATA]" at bounding box center [108, 41] width 44 height 6
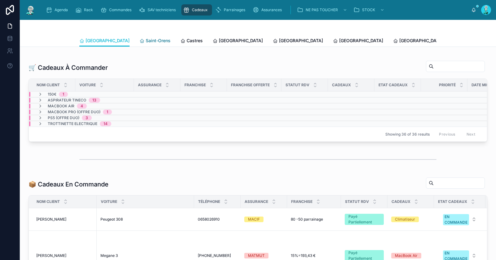
click at [146, 40] on span "Saint-Orens" at bounding box center [158, 41] width 25 height 6
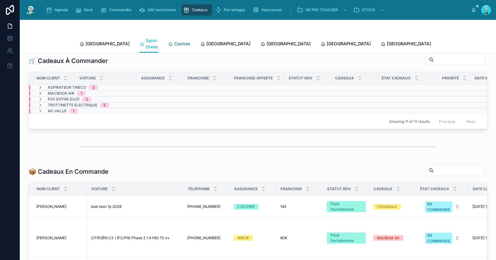
click at [174, 41] on span "Castres" at bounding box center [182, 44] width 16 height 6
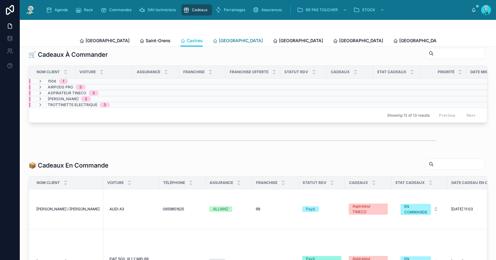
click at [219, 39] on span "[GEOGRAPHIC_DATA]" at bounding box center [241, 41] width 44 height 6
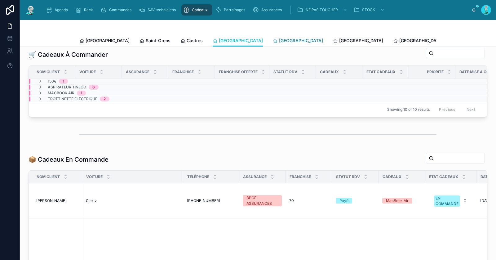
click at [279, 41] on span "[GEOGRAPHIC_DATA]" at bounding box center [301, 41] width 44 height 6
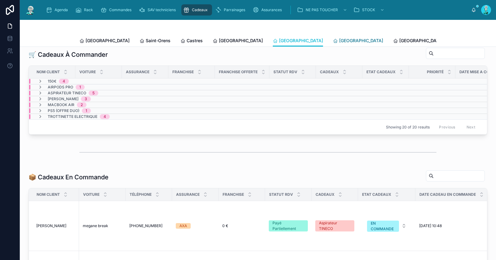
click at [339, 42] on span "[GEOGRAPHIC_DATA]" at bounding box center [361, 41] width 44 height 6
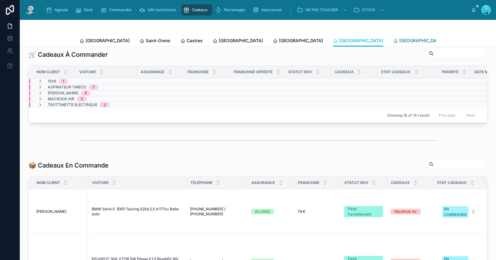
click at [399, 42] on span "[GEOGRAPHIC_DATA]" at bounding box center [421, 41] width 44 height 6
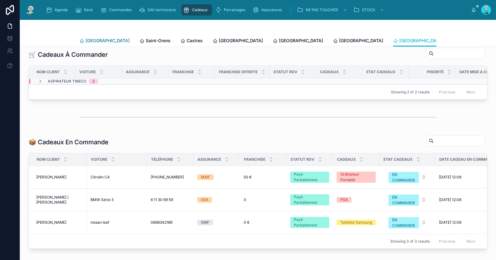
click at [98, 38] on span "[GEOGRAPHIC_DATA]" at bounding box center [108, 41] width 44 height 6
